Goal: Information Seeking & Learning: Find specific page/section

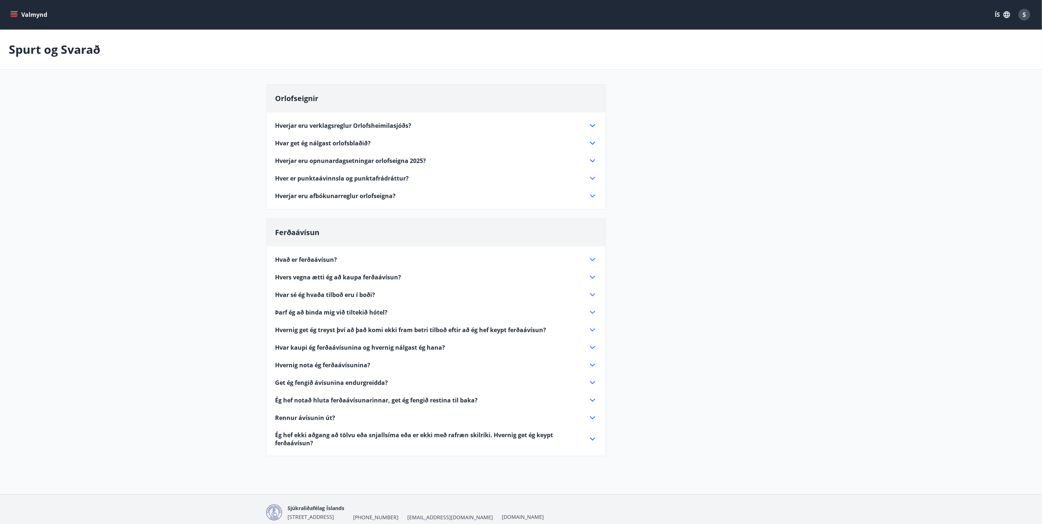
click at [598, 142] on div "Hverjar eru verklagsreglur Orlofsheimilasjóðs? Almennt Um rétt félagsmanna gild…" at bounding box center [436, 156] width 339 height 88
click at [595, 142] on icon at bounding box center [592, 143] width 9 height 9
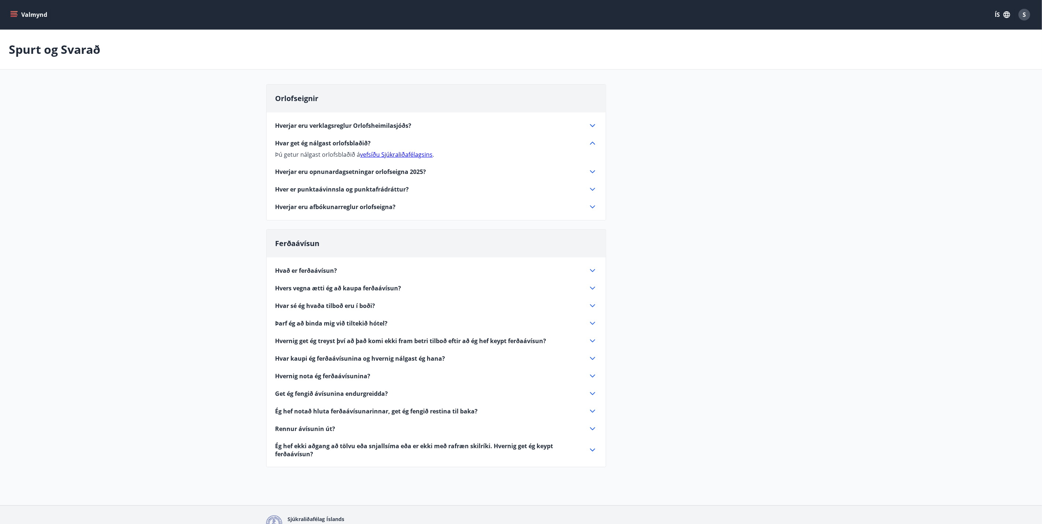
drag, startPoint x: 376, startPoint y: 144, endPoint x: 235, endPoint y: 143, distance: 140.6
click at [235, 143] on main "Spurt og Svarað Orlofseignir Hverjar eru verklagsreglur Orlofsheimilasjóðs? Alm…" at bounding box center [521, 253] width 1042 height 446
click at [588, 169] on icon at bounding box center [592, 171] width 9 height 9
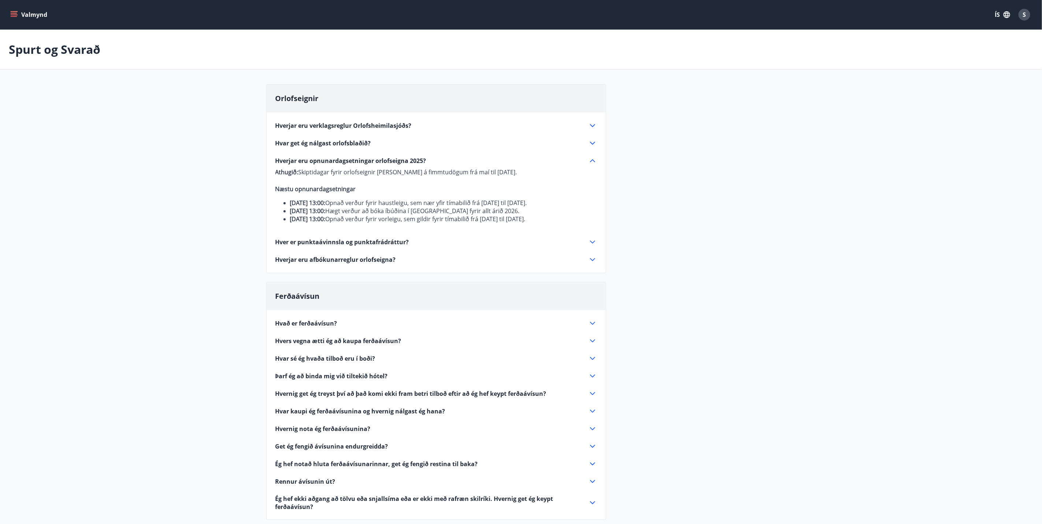
drag, startPoint x: 430, startPoint y: 160, endPoint x: 319, endPoint y: 158, distance: 111.3
click at [319, 158] on div "Hverjar eru opnunardagsetningar orlofseigna 2025?" at bounding box center [431, 161] width 313 height 8
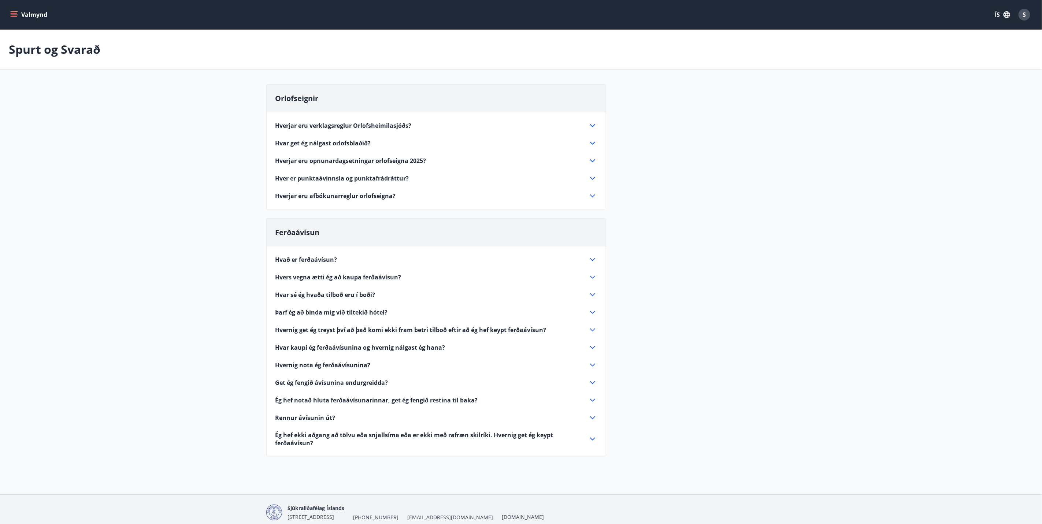
drag, startPoint x: 277, startPoint y: 161, endPoint x: 372, endPoint y: 166, distance: 95.4
click at [372, 166] on div "Hverjar eru verklagsreglur Orlofsheimilasjóðs? Almennt Um rétt félagsmanna gild…" at bounding box center [436, 156] width 339 height 88
click at [589, 165] on icon at bounding box center [592, 160] width 9 height 9
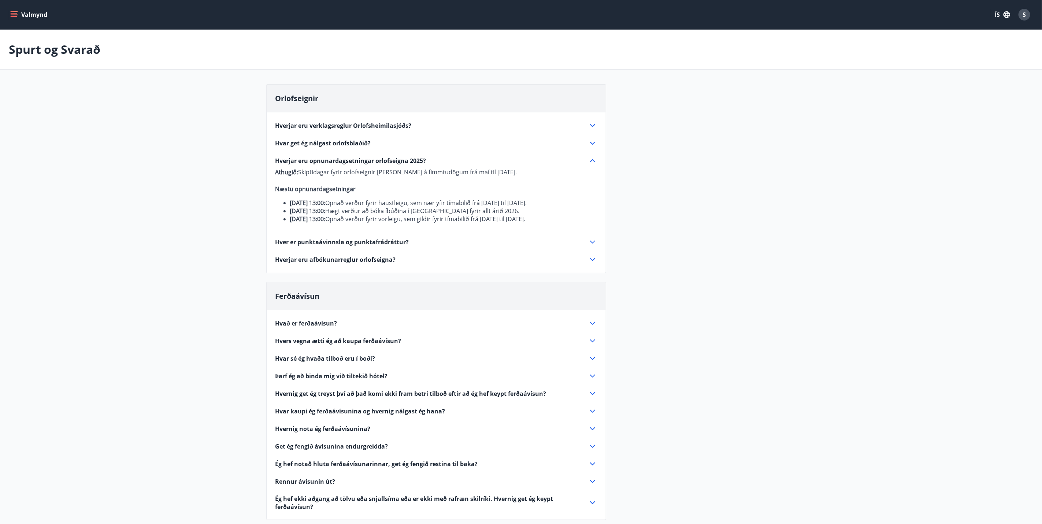
drag, startPoint x: 277, startPoint y: 189, endPoint x: 365, endPoint y: 232, distance: 98.3
click at [365, 223] on p "Athugið: Skiptidagar fyrir orlofseignir verða á fimmtudögum frá maí til septemb…" at bounding box center [436, 195] width 322 height 55
copy p "Næstu opnunardagsetningar 7. ágúst 2025 kl. 13:00: Opnað verður fyrir haustleig…"
click at [591, 246] on icon at bounding box center [592, 242] width 9 height 9
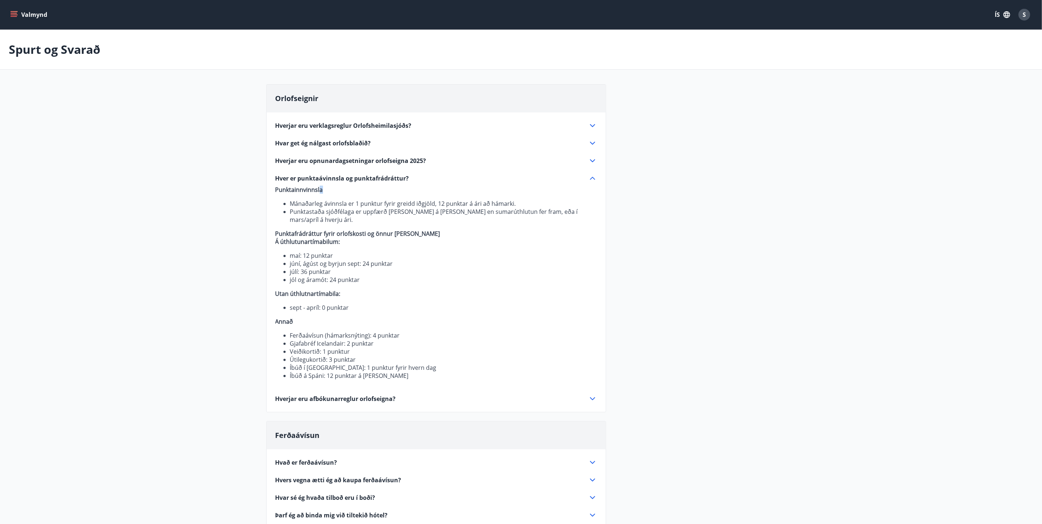
drag, startPoint x: 334, startPoint y: 194, endPoint x: 320, endPoint y: 192, distance: 14.7
click at [320, 192] on p "Punktainnvinnsla" at bounding box center [436, 190] width 322 height 8
drag, startPoint x: 320, startPoint y: 192, endPoint x: 406, endPoint y: 179, distance: 87.8
click at [406, 179] on span "Hver er punktaávinnsla og punktafrádráttur?" at bounding box center [342, 178] width 134 height 8
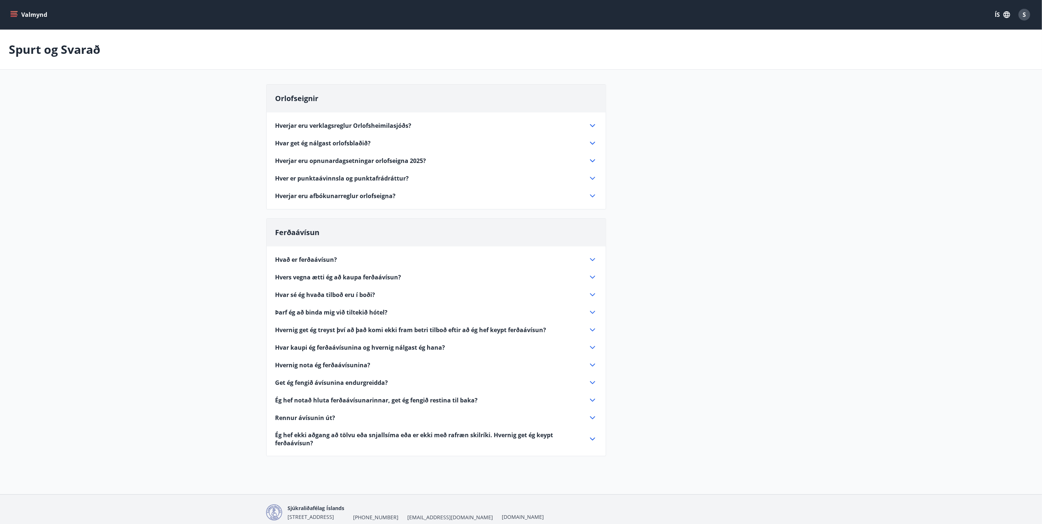
drag, startPoint x: 596, startPoint y: 177, endPoint x: 561, endPoint y: 183, distance: 35.6
click at [595, 177] on icon at bounding box center [592, 178] width 9 height 9
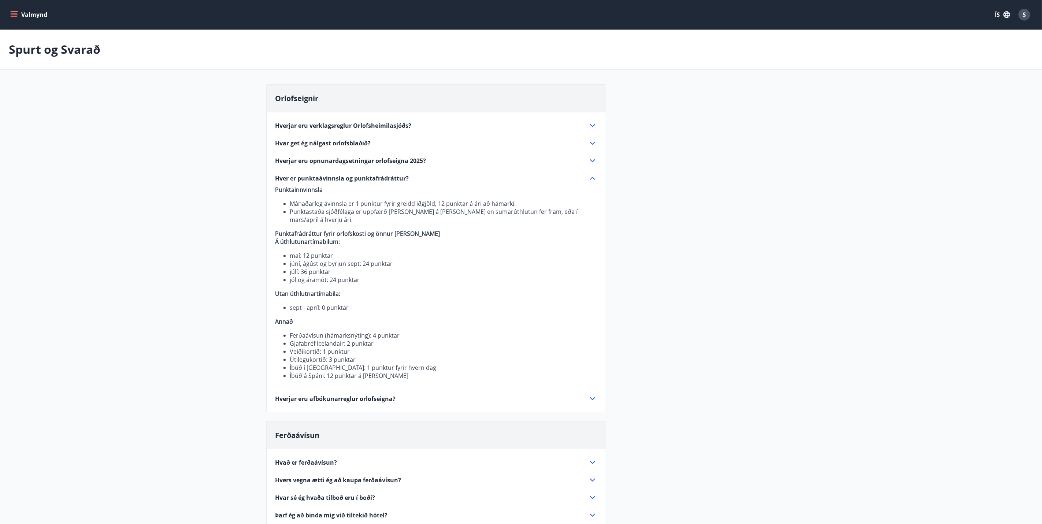
drag, startPoint x: 274, startPoint y: 177, endPoint x: 394, endPoint y: 183, distance: 120.6
click at [394, 183] on div "Hverjar eru verklagsreglur Orlofsheimilasjóðs? Almennt Um rétt félagsmanna gild…" at bounding box center [436, 257] width 339 height 291
drag, startPoint x: 415, startPoint y: 181, endPoint x: 319, endPoint y: 176, distance: 95.7
click at [319, 176] on div "Hver er punktaávinnsla og punktafrádráttur?" at bounding box center [431, 178] width 313 height 8
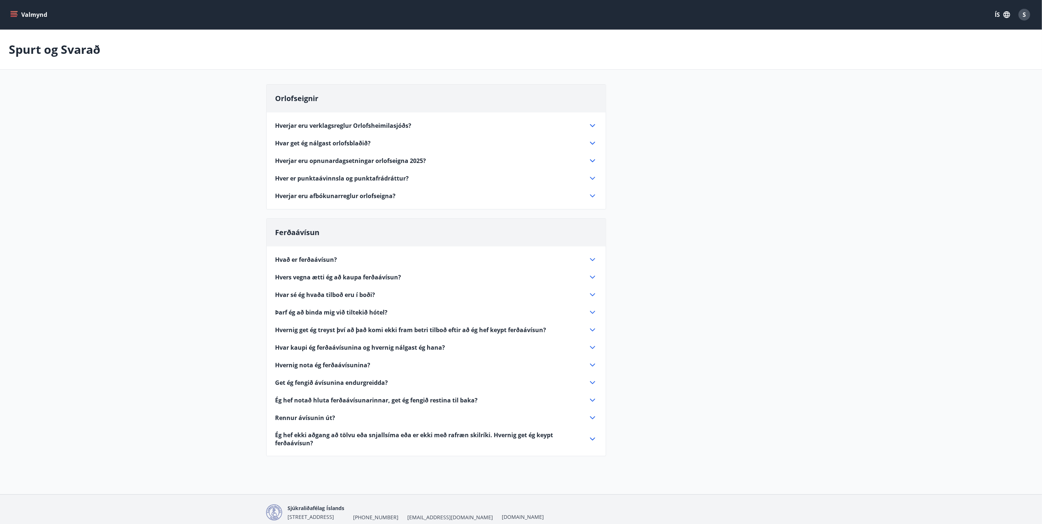
drag, startPoint x: 319, startPoint y: 176, endPoint x: 594, endPoint y: 180, distance: 274.7
click at [594, 180] on icon at bounding box center [592, 178] width 9 height 9
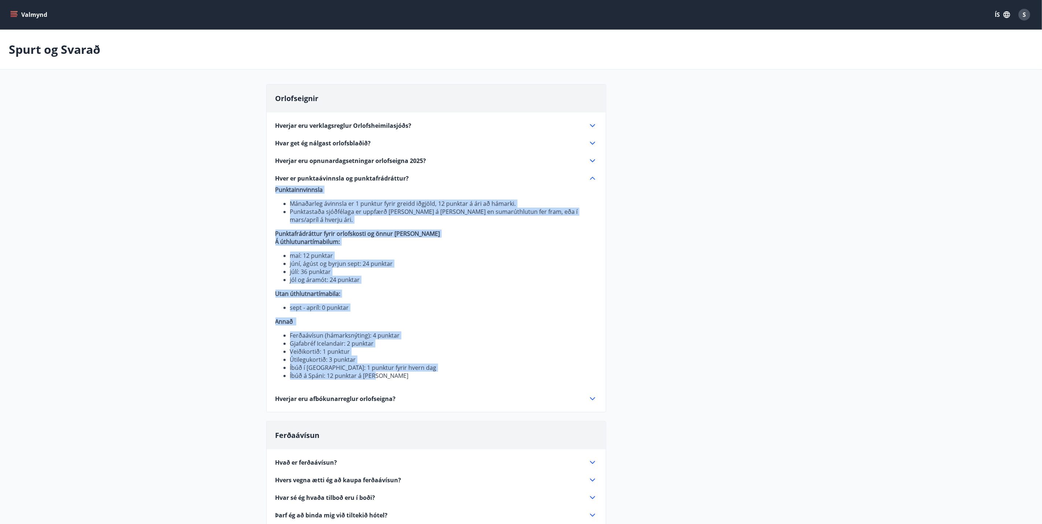
drag, startPoint x: 276, startPoint y: 190, endPoint x: 417, endPoint y: 366, distance: 225.1
click at [417, 366] on p "Punktainnvinnsla Mánaðarleg ávinnsla er 1 punktur fyrir greidd iðgjöld, 12 punk…" at bounding box center [436, 283] width 322 height 194
drag, startPoint x: 417, startPoint y: 366, endPoint x: 337, endPoint y: 231, distance: 156.4
copy p "Punktainnvinnsla Mánaðarleg ávinnsla er 1 punktur fyrir greidd iðgjöld, 12 punk…"
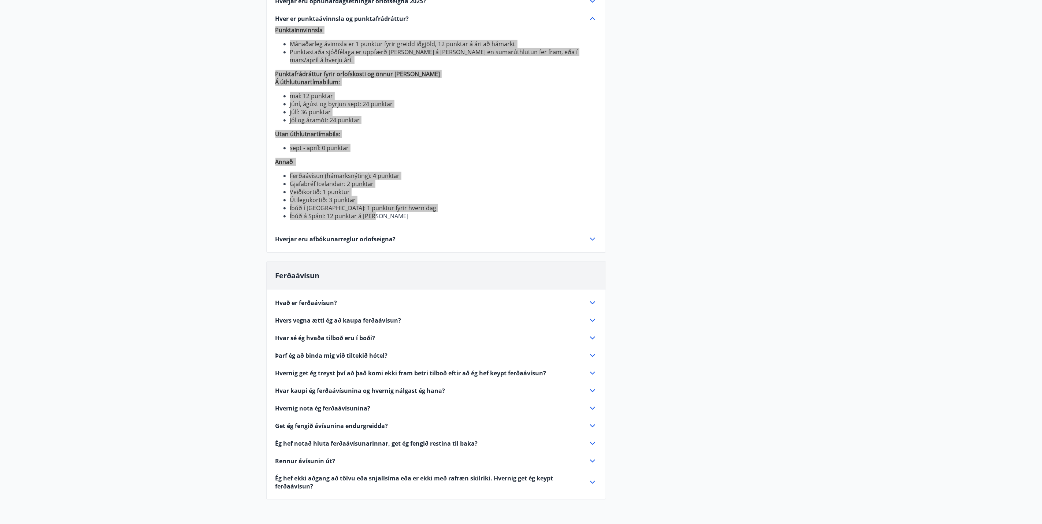
scroll to position [165, 0]
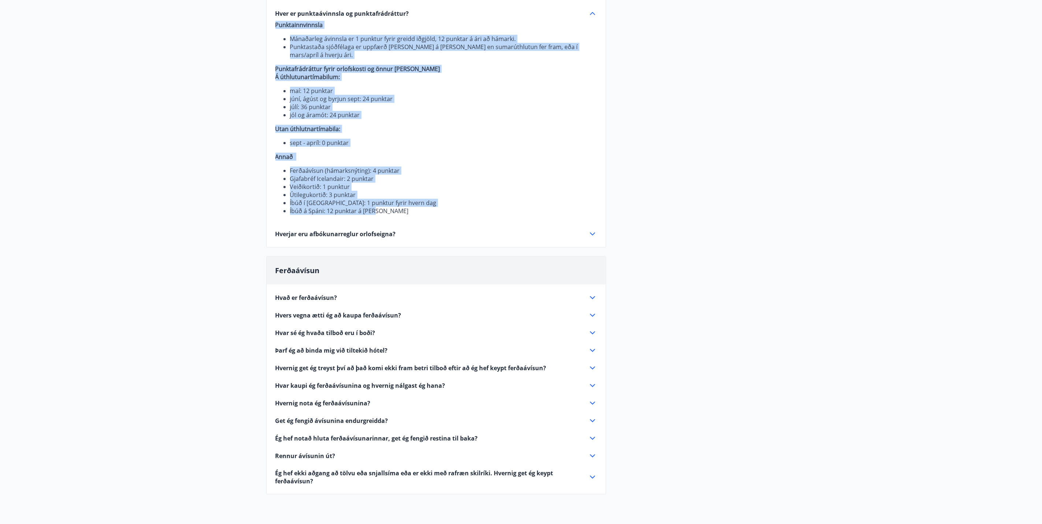
click at [590, 230] on icon at bounding box center [592, 234] width 9 height 9
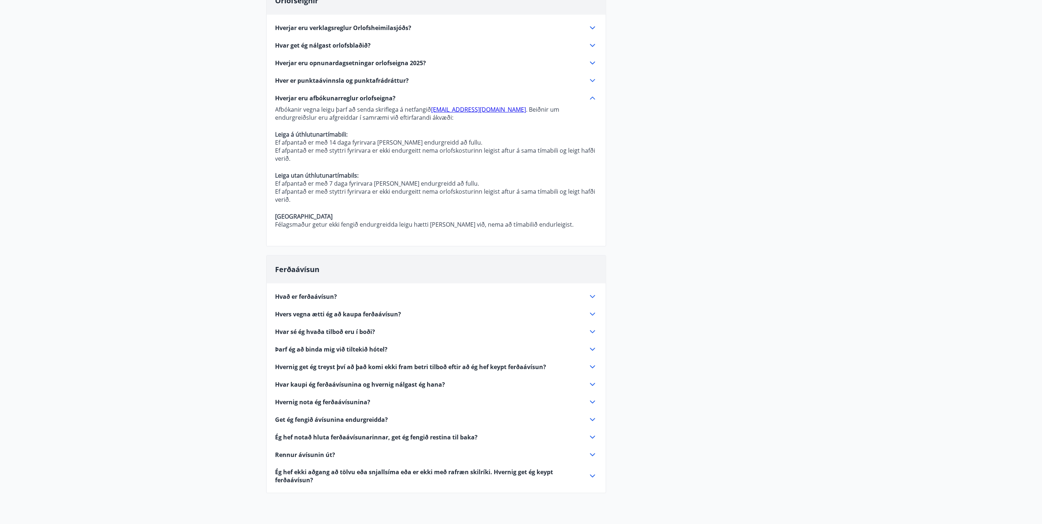
scroll to position [0, 0]
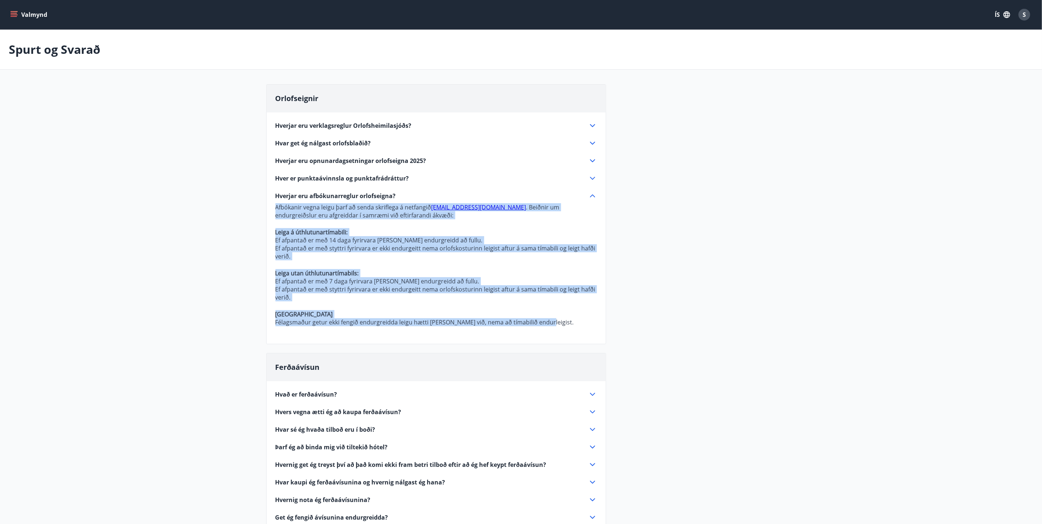
drag, startPoint x: 273, startPoint y: 207, endPoint x: 553, endPoint y: 323, distance: 302.9
click at [553, 323] on div "Hverjar eru verklagsreglur Orlofsheimilasjóðs? Almennt Um rétt félagsmanna gild…" at bounding box center [436, 223] width 339 height 223
copy p "Afbókanir vegna leigu þarf að senda skriflega á netfangið slfi@slfi.is . Beiðni…"
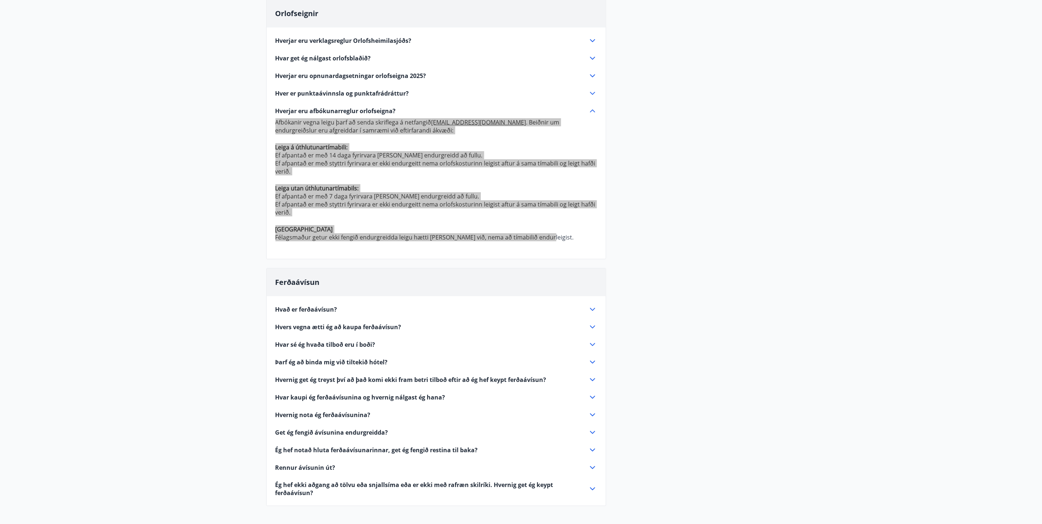
scroll to position [165, 0]
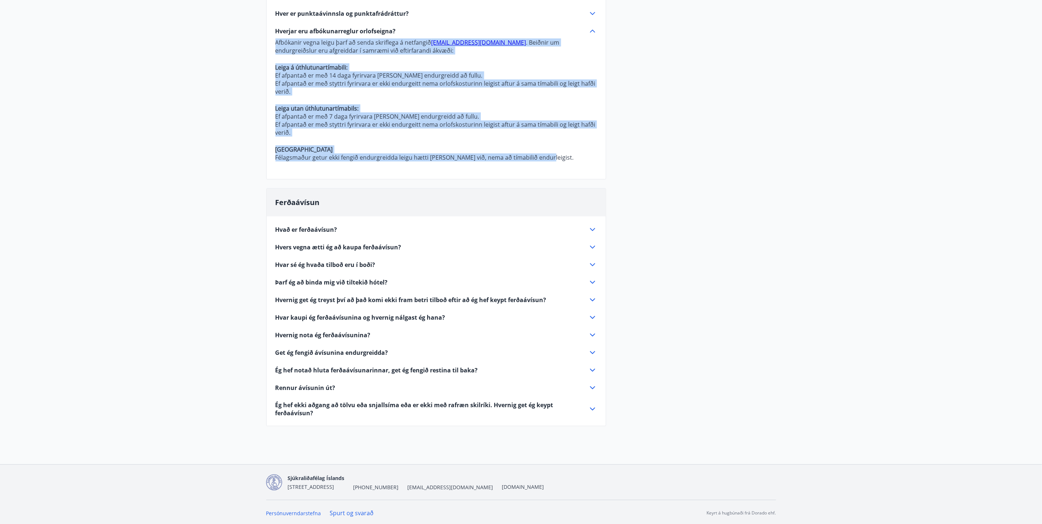
click at [588, 229] on icon at bounding box center [592, 229] width 9 height 9
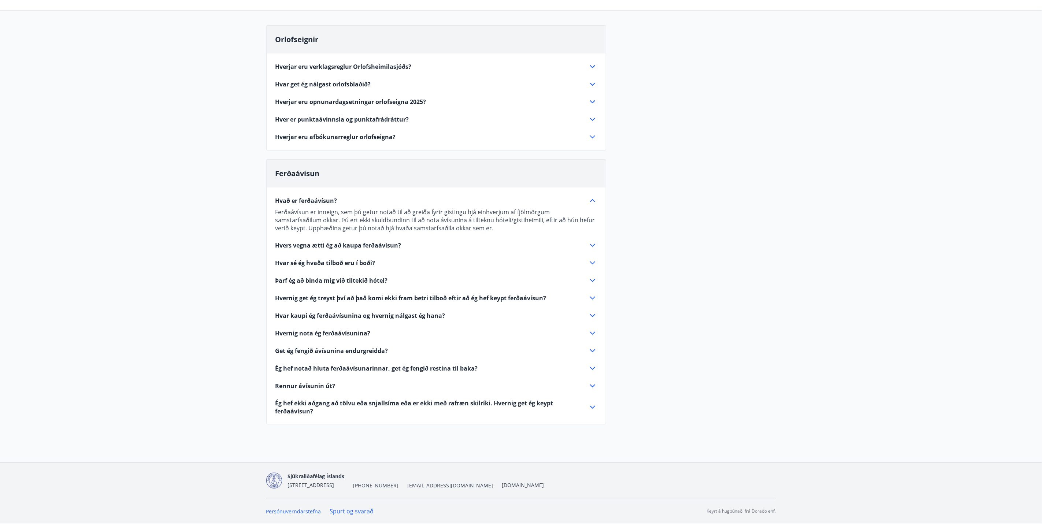
scroll to position [60, 0]
drag, startPoint x: 345, startPoint y: 199, endPoint x: 238, endPoint y: 196, distance: 107.0
click at [239, 196] on main "Spurt og Svarað Orlofseignir Hverjar eru verklagsreglur Orlofsheimilasjóðs? Alm…" at bounding box center [521, 202] width 1042 height 463
drag, startPoint x: 275, startPoint y: 200, endPoint x: 333, endPoint y: 202, distance: 58.3
click at [333, 202] on div "Hvað er ferðaávísun? Ferðaávísun er inneign, sem þú getur notað til að greiða f…" at bounding box center [436, 301] width 339 height 228
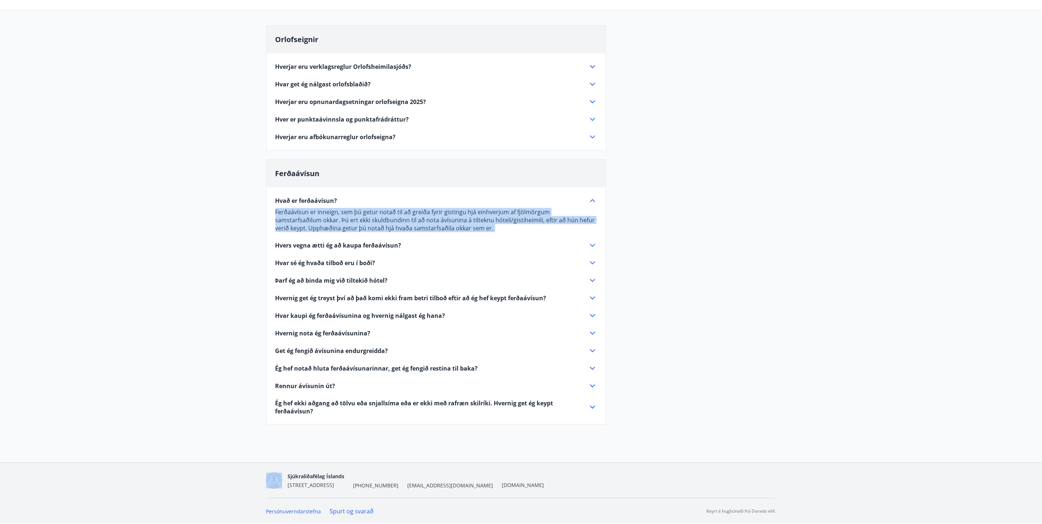
drag, startPoint x: 275, startPoint y: 210, endPoint x: 474, endPoint y: 232, distance: 199.7
click at [474, 232] on div "Hvað er ferðaávísun? Ferðaávísun er inneign, sem þú getur notað til að greiða f…" at bounding box center [436, 301] width 339 height 228
drag, startPoint x: 474, startPoint y: 232, endPoint x: 410, endPoint y: 226, distance: 64.0
copy div "Ferðaávísun er inneign, sem þú getur notað til að greiða fyrir gistingu hjá ein…"
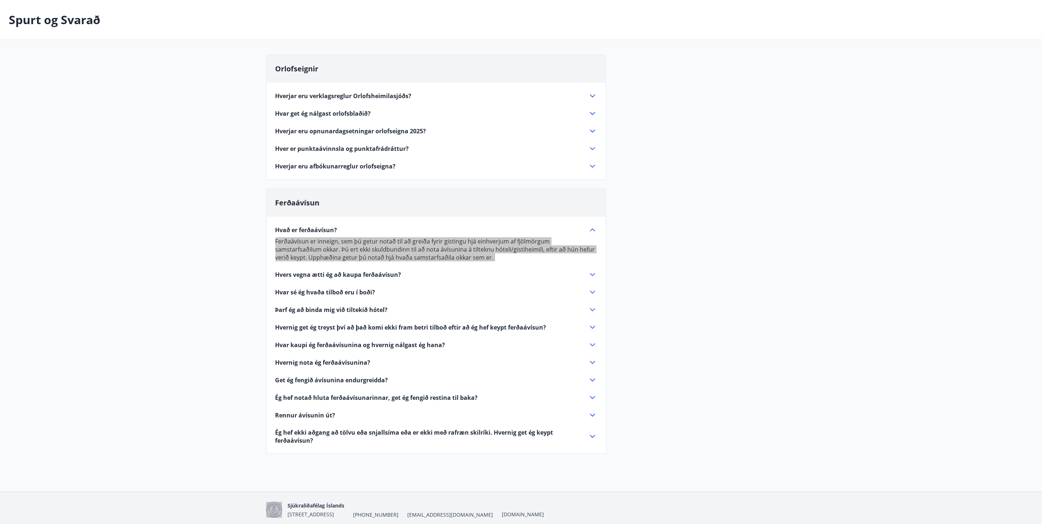
scroll to position [0, 0]
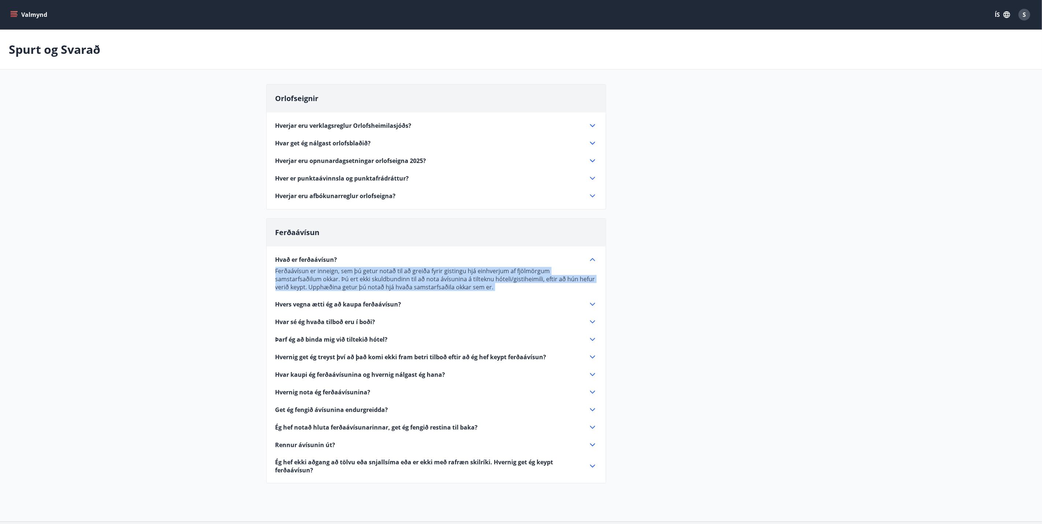
click at [18, 16] on button "Valmynd" at bounding box center [29, 14] width 41 height 13
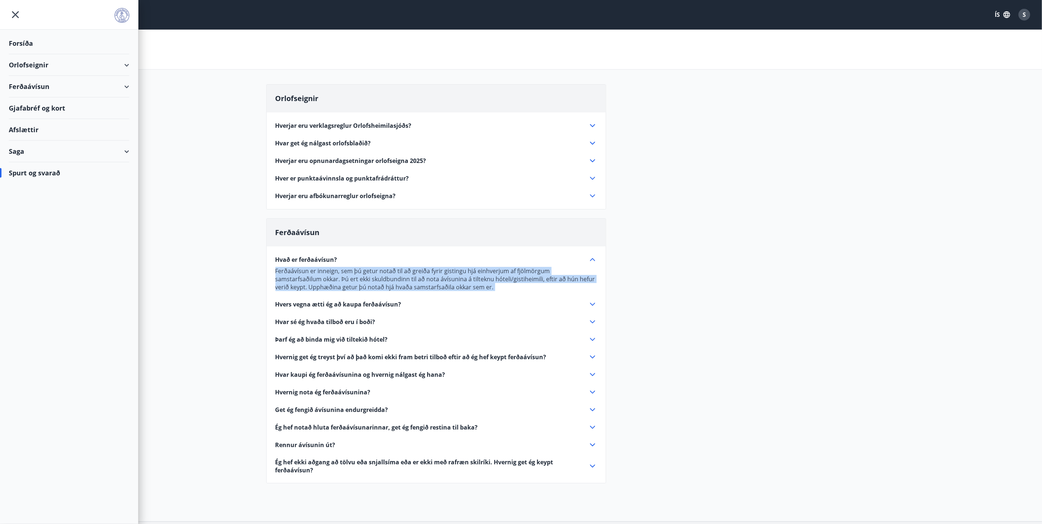
click at [37, 107] on div "Gjafabréf og kort" at bounding box center [69, 108] width 120 height 22
